Goal: Find specific page/section: Find specific page/section

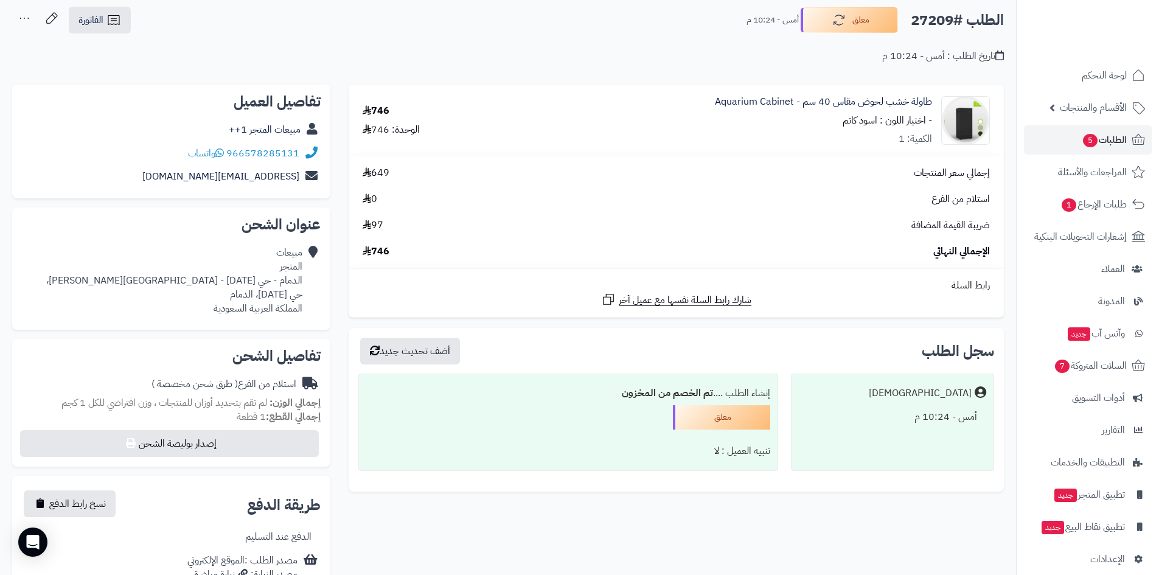
scroll to position [61, 0]
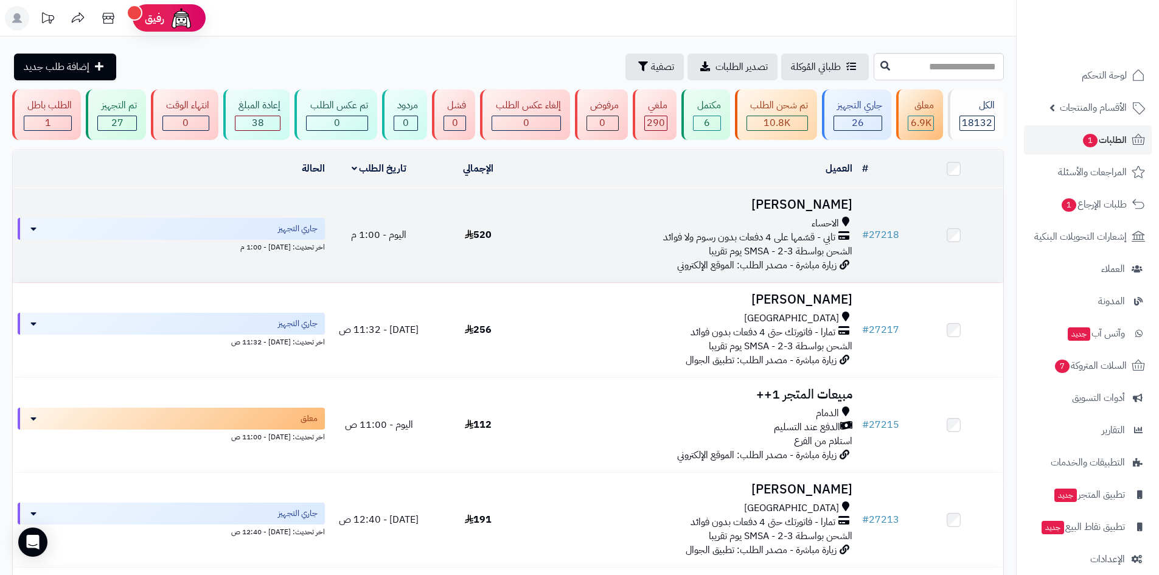
click at [547, 222] on div "الاحساء" at bounding box center [693, 224] width 320 height 14
